Goal: Information Seeking & Learning: Compare options

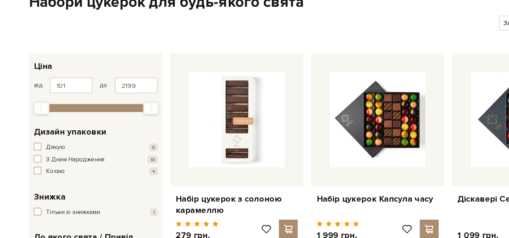
scroll to position [37, 0]
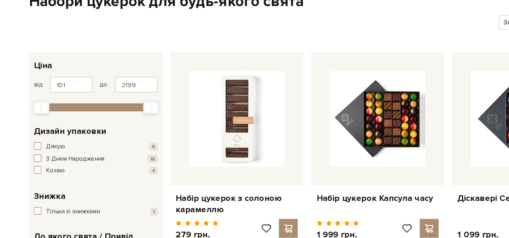
click at [83, 178] on span "З Днем Народження" at bounding box center [81, 178] width 44 height 7
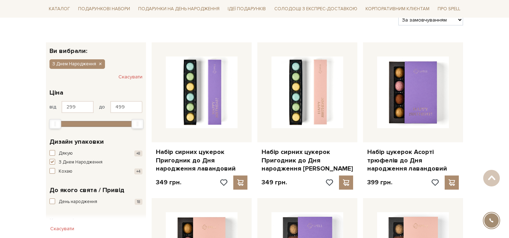
scroll to position [94, 0]
click at [77, 161] on span "З Днем Народження" at bounding box center [81, 162] width 44 height 7
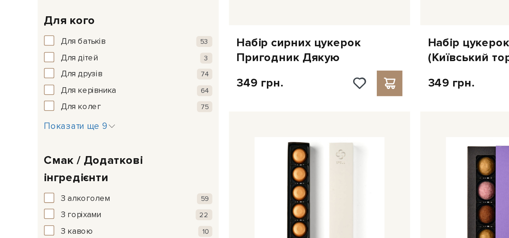
scroll to position [424, 0]
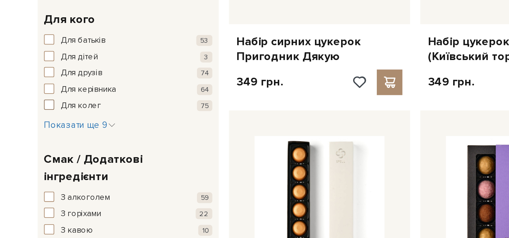
click at [75, 161] on span "Для колег" at bounding box center [70, 164] width 22 height 7
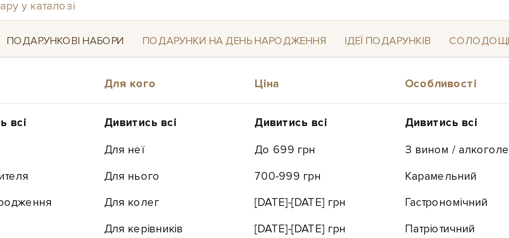
click at [129, 58] on link "Подарункові набори" at bounding box center [104, 60] width 58 height 11
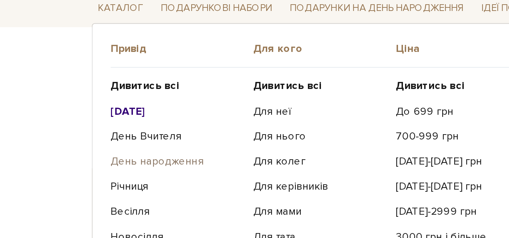
click at [64, 134] on link "День народження" at bounding box center [85, 132] width 61 height 6
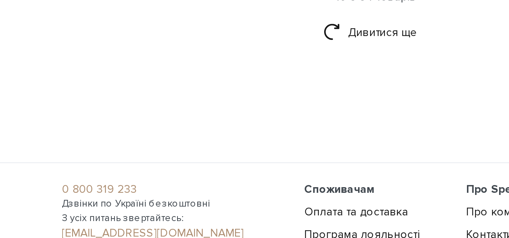
scroll to position [897, 0]
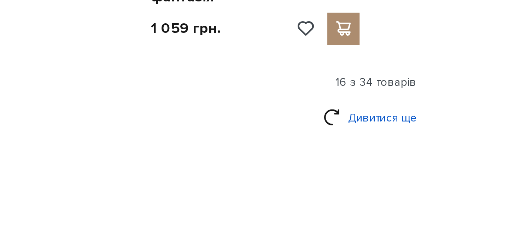
click at [260, 149] on link "Дивитися ще" at bounding box center [254, 148] width 46 height 12
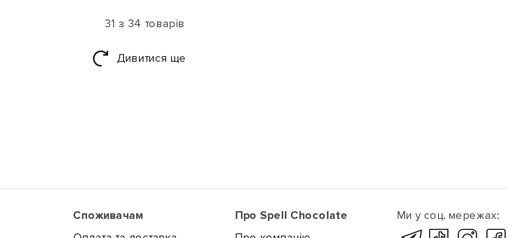
scroll to position [1637, 0]
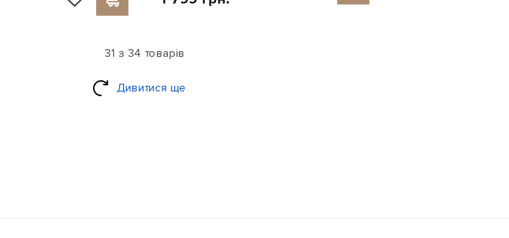
click at [263, 153] on link "Дивитися ще" at bounding box center [254, 159] width 46 height 12
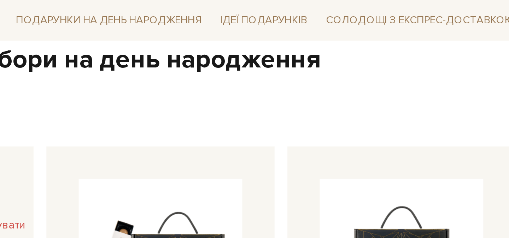
scroll to position [0, 0]
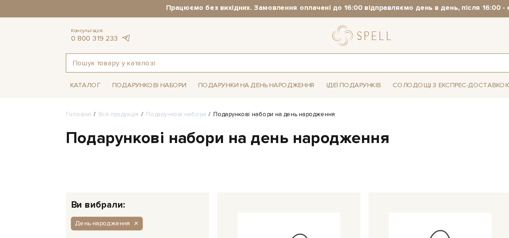
click at [104, 48] on input "text" at bounding box center [246, 45] width 400 height 13
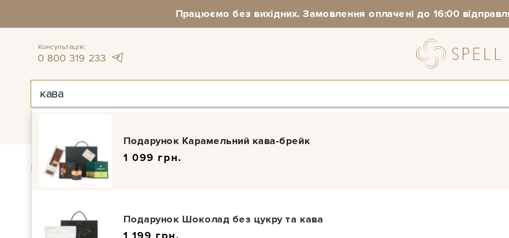
scroll to position [12, 0]
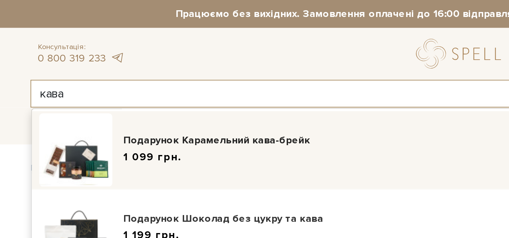
type input "кава"
click at [105, 68] on div "Подарунок Карамельний кава-брейк" at bounding box center [256, 67] width 330 height 7
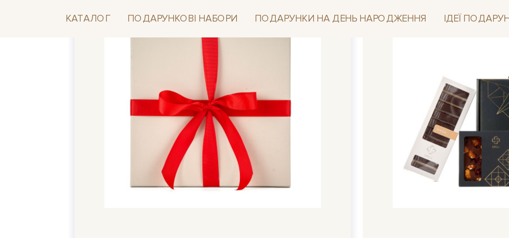
scroll to position [515, 0]
